Goal: Task Accomplishment & Management: Use online tool/utility

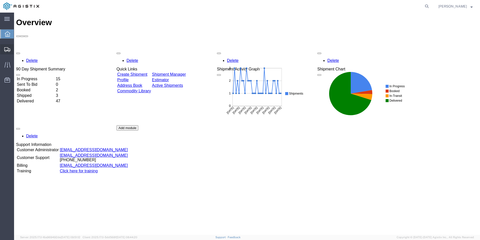
click at [0, 0] on span "Create Shipment" at bounding box center [0, 0] width 0 height 0
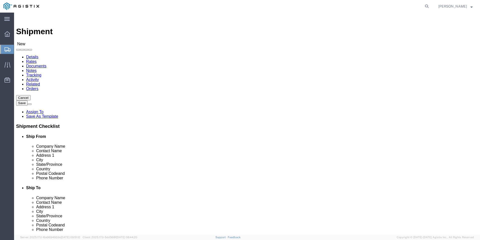
select select
click select "Select Kerotest Manufacturing Corp PG&E"
select select "9596"
click select "Select Kerotest Manufacturing Corp PG&E"
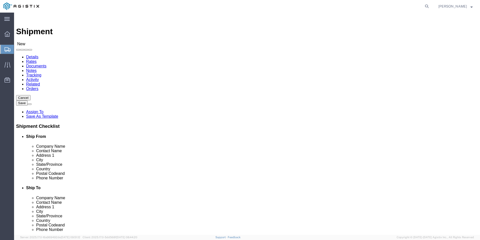
select select
click select "Select All Others [GEOGRAPHIC_DATA] [GEOGRAPHIC_DATA] [GEOGRAPHIC_DATA] [GEOGRA…"
select select "19740"
click select "Select All Others [GEOGRAPHIC_DATA] [GEOGRAPHIC_DATA] [GEOGRAPHIC_DATA] [GEOGRA…"
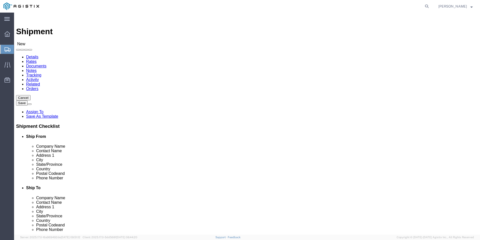
click input "text"
select select "MYPROFILE"
select select "LA"
click input "text"
type input "p"
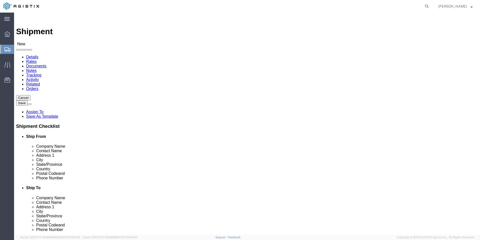
click p "- PACIFIC GAS & ELECTRIC - ([PERSON_NAME]) [STREET_ADDRESS][PERSON_NAME]"
select select "CA"
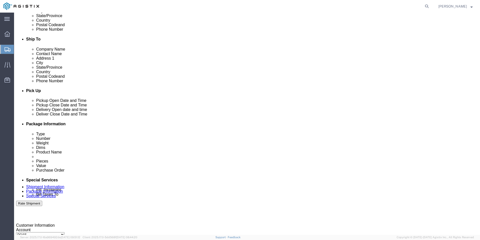
scroll to position [151, 0]
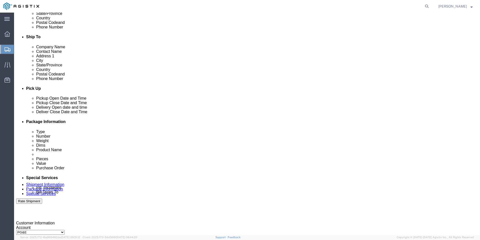
type input "[DEMOGRAPHIC_DATA][PERSON_NAME]"
click div "[DATE] 10:00 AM"
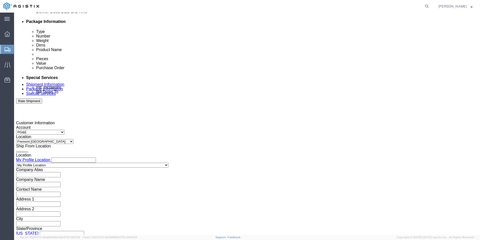
type input "8:00 AM"
click button "Apply"
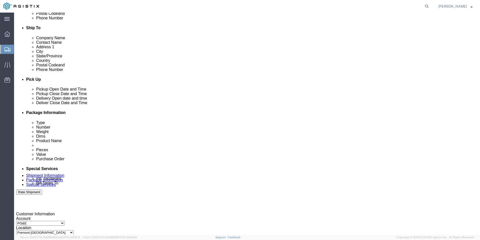
scroll to position [150, 0]
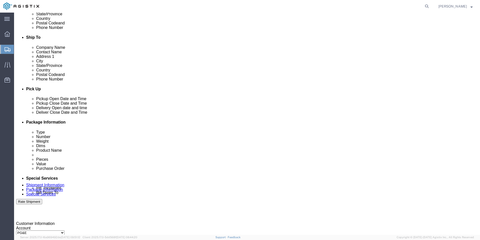
click div
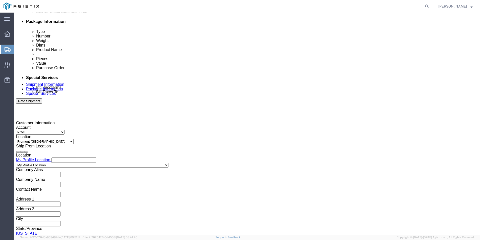
type input "4:00 PM"
click button "Apply"
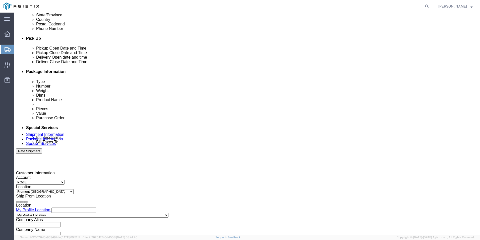
scroll to position [200, 0]
click div "[DATE] 11:00 AM"
type input "4:00 PM"
click button "Apply"
click div "[DATE] 5:00 PM"
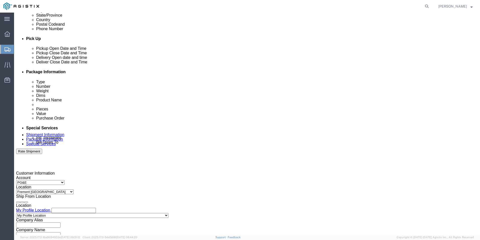
click input "5:00 PM"
type input "8:00 AM"
click button "Apply"
click div
type input "4:00 pm"
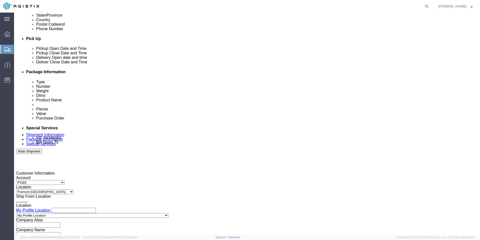
click button "Apply"
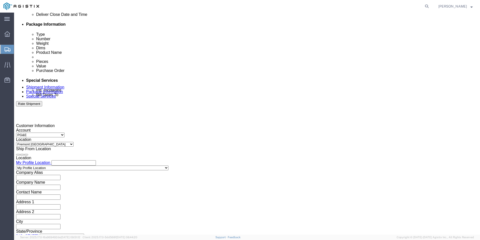
scroll to position [251, 0]
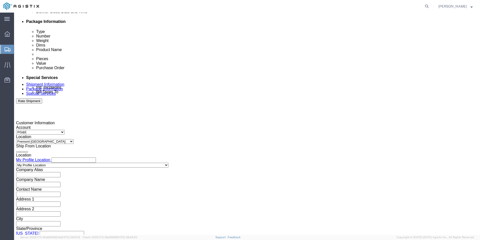
click select "Select Air Less than Truckload Multi-Leg Ocean Freight Rail Small Parcel Truckl…"
select select "LTL"
click select "Select Air Less than Truckload Multi-Leg Ocean Freight Rail Small Parcel Truckl…"
click input "text"
type input "3"
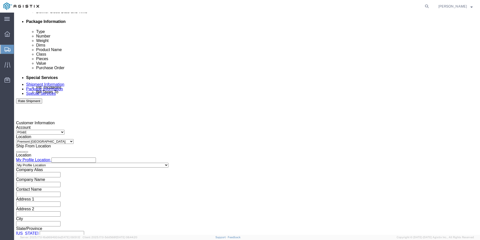
click button "Continue"
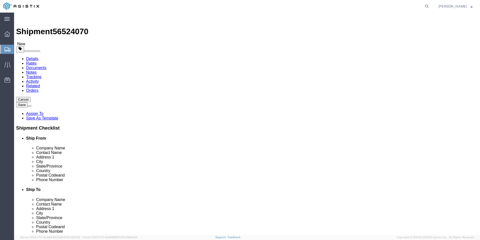
click select "Select Bulk Bundle(s) Cardboard Box(es) Carton(s) Crate(s) Drum(s) (Fiberboard)…"
select select "PSNS"
click select "Select Bulk Bundle(s) Cardboard Box(es) Carton(s) Crate(s) Drum(s) (Fiberboard)…"
click input "text"
type input "48"
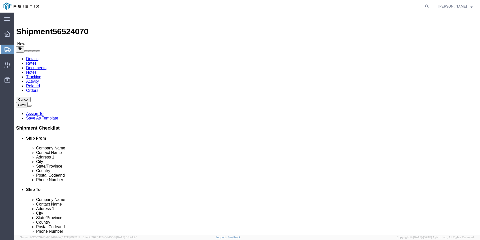
type input "32"
type input "44"
type input "334"
click link "Add Content"
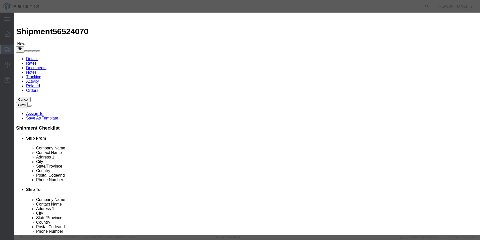
click input "text"
type input "P"
type input "PLASTIC COUPLINGS (2483-20)"
click input "0"
type input "1560"
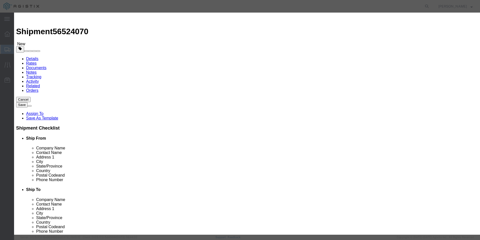
type input "4800"
select select "USD"
click select "Select 50 55 60 65 70 85 92.5 100 125 175 250 300 400"
select select "125"
click select "Select 50 55 60 65 70 85 92.5 100 125 175 250 300 400"
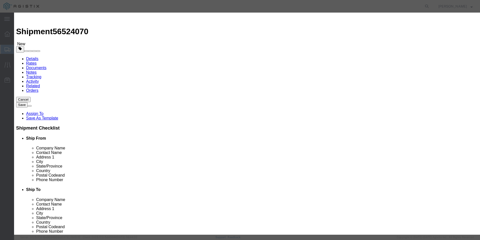
click button "Save & Close"
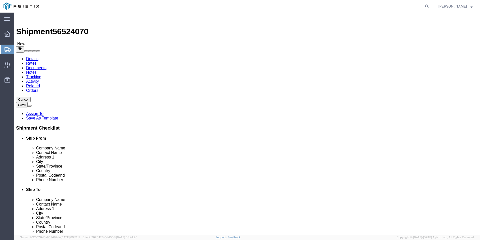
click button "Continue"
drag, startPoint x: 178, startPoint y: 174, endPoint x: 175, endPoint y: 174, distance: 2.8
click select "Select 1 Day 2 Day 3-5 Day Economy 5+ Day"
select select "3-5 Day Economy"
click select "Select 1 Day 2 Day 3-5 Day Economy 5+ Day"
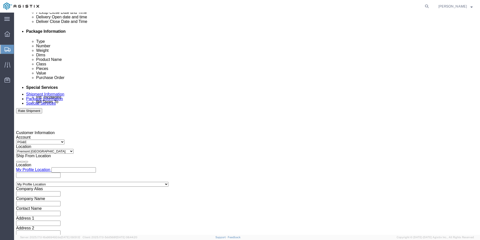
scroll to position [251, 0]
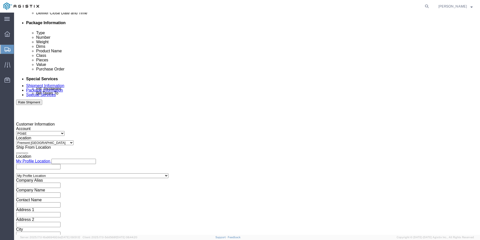
type input "[STREET_ADDRESS]"
select select "US"
type input "[PERSON_NAME]"
type input "[PHONE_NUMBER]"
type input "MANSURA"
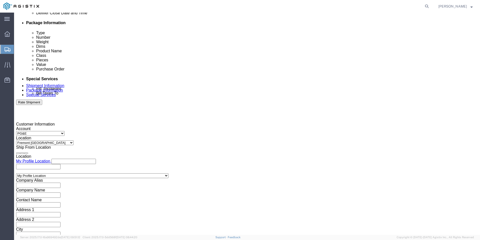
type input "70350"
select select "LA"
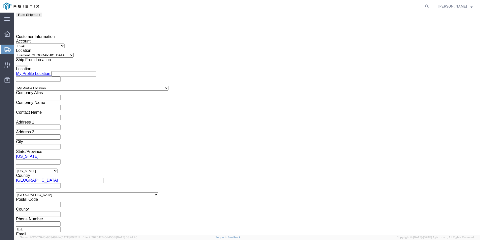
scroll to position [352, 0]
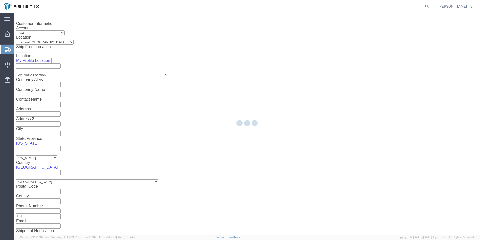
type input "[STREET_ADDRESS]"
select select "US"
type input "[PERSON_NAME]"
type input "[PHONE_NUMBER]"
type input "MANSURA"
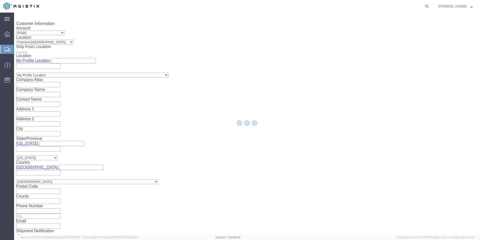
type input "70350"
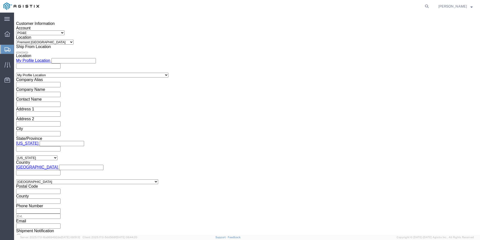
select select "LA"
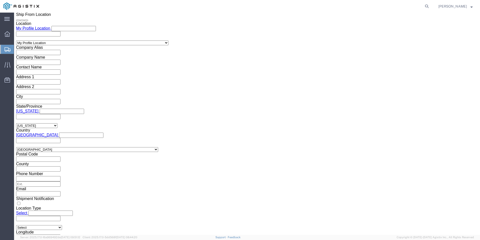
scroll to position [385, 0]
click select
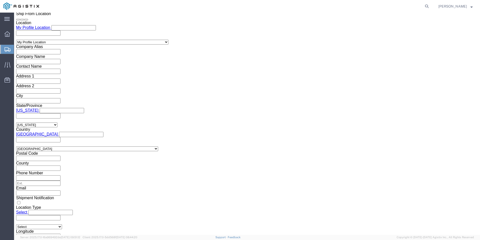
click select
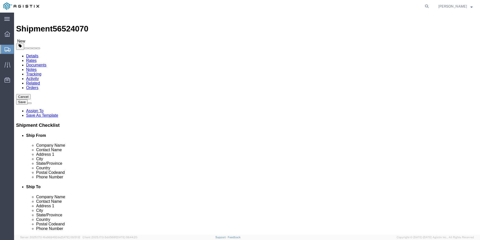
scroll to position [0, 0]
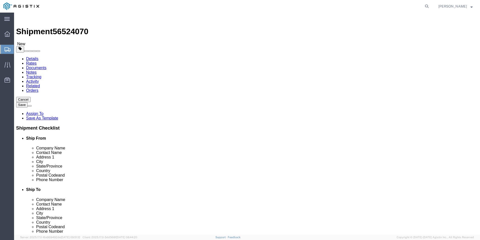
click link "Package Information"
click icon
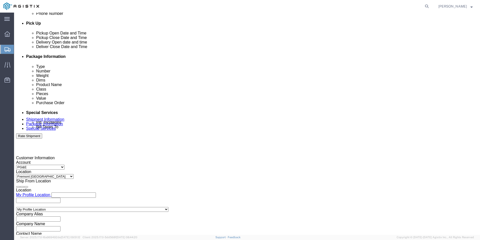
scroll to position [251, 0]
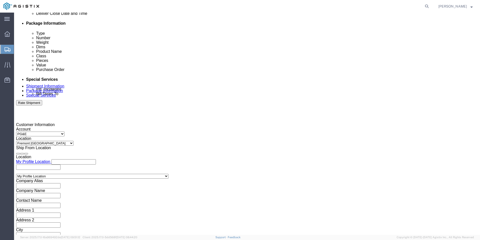
click input "text"
type input "3501417080"
click button "Continue"
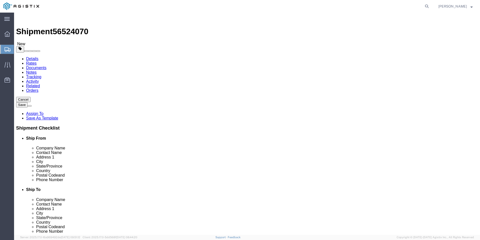
click button "Rate Shipment"
